Goal: Navigation & Orientation: Find specific page/section

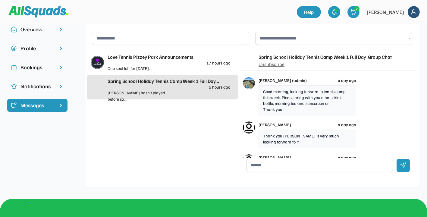
scroll to position [2, 0]
click at [192, 85] on div "Spring School Holiday Tennis Camp Week 1 Full Day... 5 hours ago" at bounding box center [168, 83] width 123 height 12
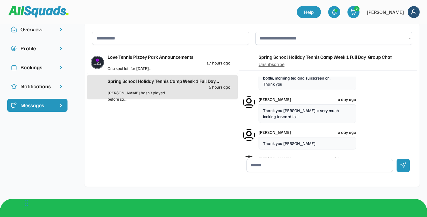
scroll to position [0, 0]
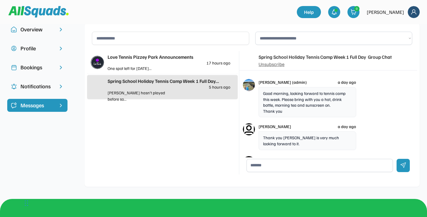
click at [149, 57] on div "Love Tennis Pizzey Park Announcements" at bounding box center [168, 56] width 123 height 7
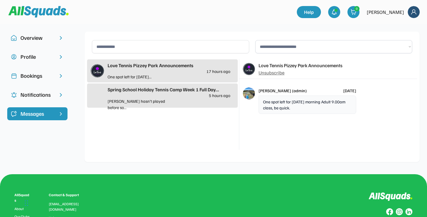
click at [28, 36] on div "Overview" at bounding box center [37, 38] width 34 height 8
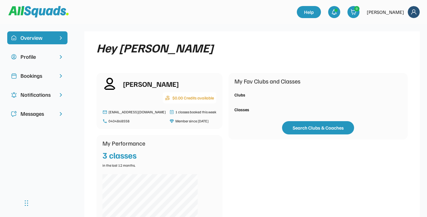
click at [169, 112] on icon at bounding box center [171, 112] width 5 height 5
click at [228, 152] on div "My Fav Clubs and Classes Clubs Classes Search Clubs & Coaches" at bounding box center [317, 106] width 179 height 120
click at [32, 75] on div "Bookings" at bounding box center [37, 76] width 34 height 8
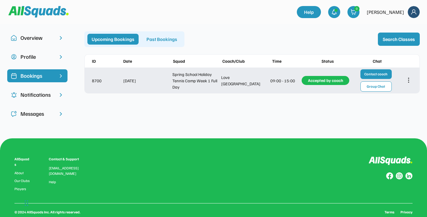
click at [231, 77] on div "Love [GEOGRAPHIC_DATA]" at bounding box center [245, 80] width 48 height 13
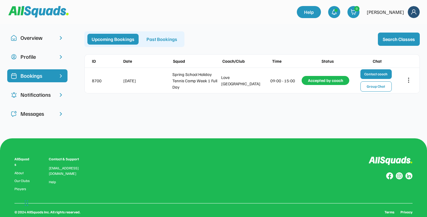
click at [210, 99] on div "**********" at bounding box center [213, 81] width 427 height 114
click at [27, 56] on div "Profile" at bounding box center [37, 57] width 34 height 8
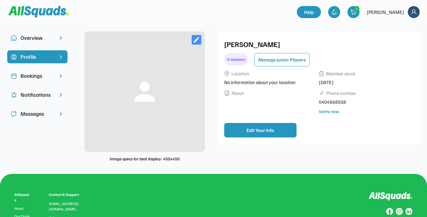
click at [26, 75] on div "Bookings" at bounding box center [37, 76] width 34 height 8
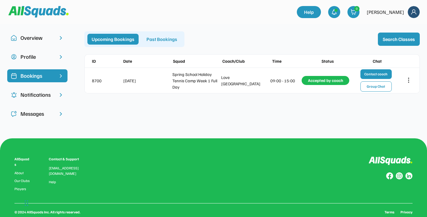
click at [34, 37] on div "Overview" at bounding box center [37, 38] width 34 height 8
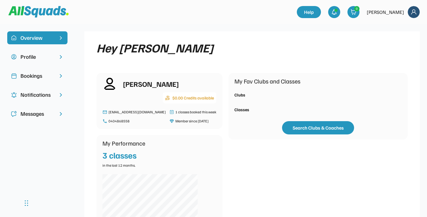
click at [26, 37] on div "Overview" at bounding box center [37, 38] width 34 height 8
click at [42, 12] on img at bounding box center [38, 11] width 60 height 11
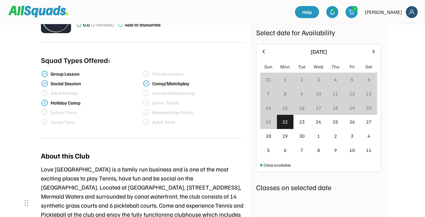
scroll to position [250, 0]
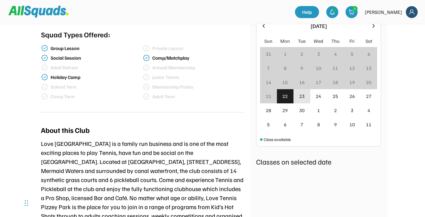
click at [302, 98] on div "23" at bounding box center [302, 96] width 17 height 14
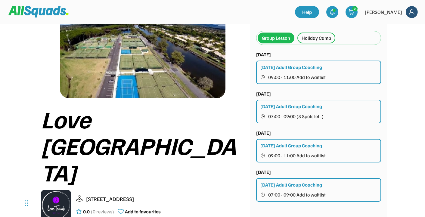
scroll to position [0, 0]
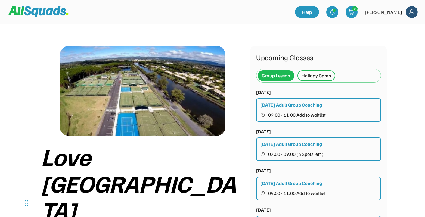
click at [325, 78] on div "Holiday Camp" at bounding box center [317, 75] width 30 height 7
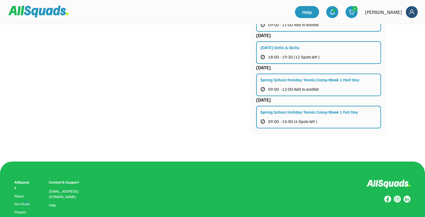
scroll to position [564, 0]
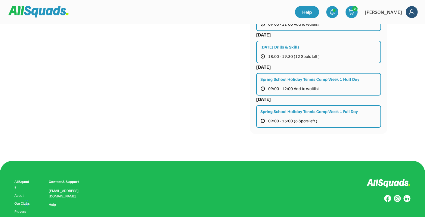
click at [161, 199] on div "AllSquads About Our Clubs Players Contact & Support hello@allsquads.com.au Help" at bounding box center [212, 196] width 396 height 35
